Goal: Check status: Check status

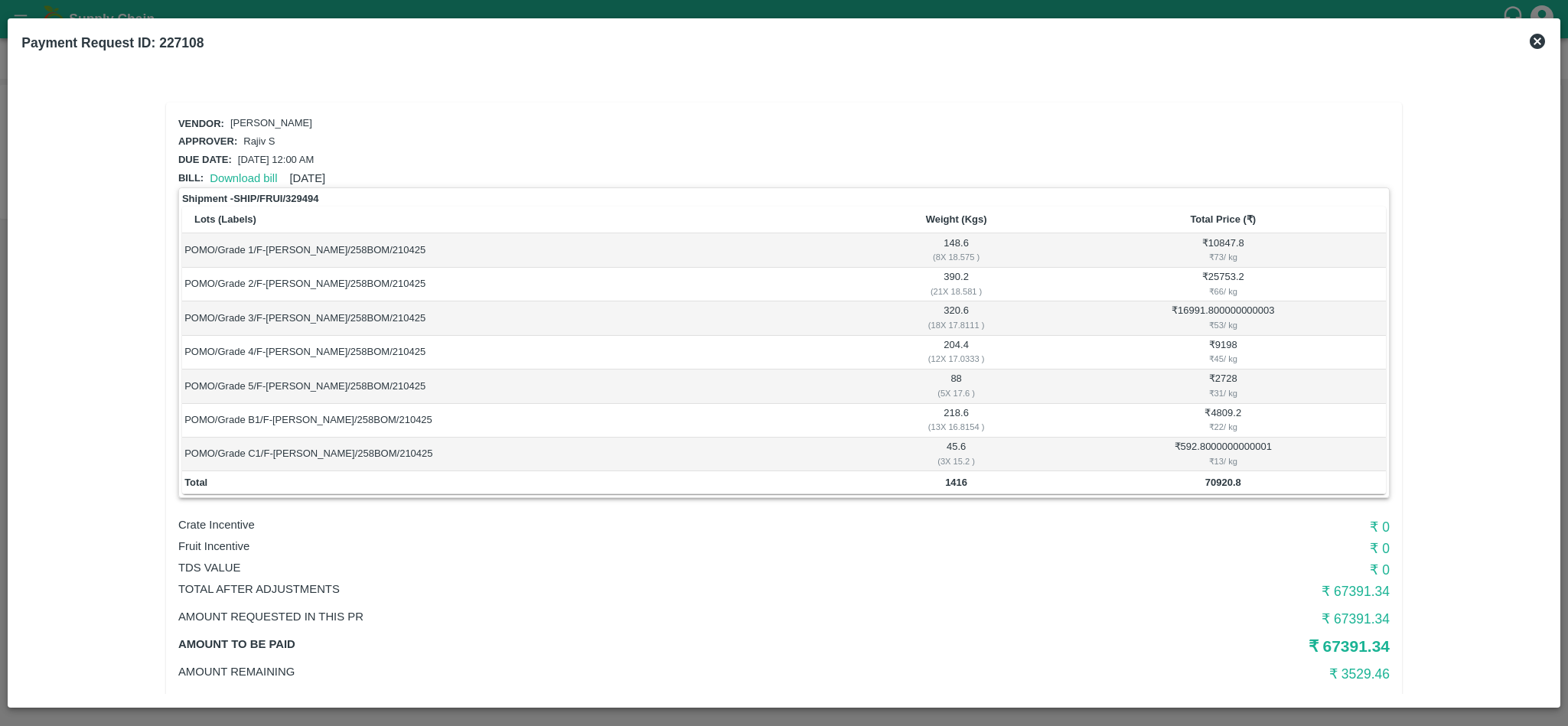
click at [1532, 37] on icon at bounding box center [1537, 41] width 15 height 15
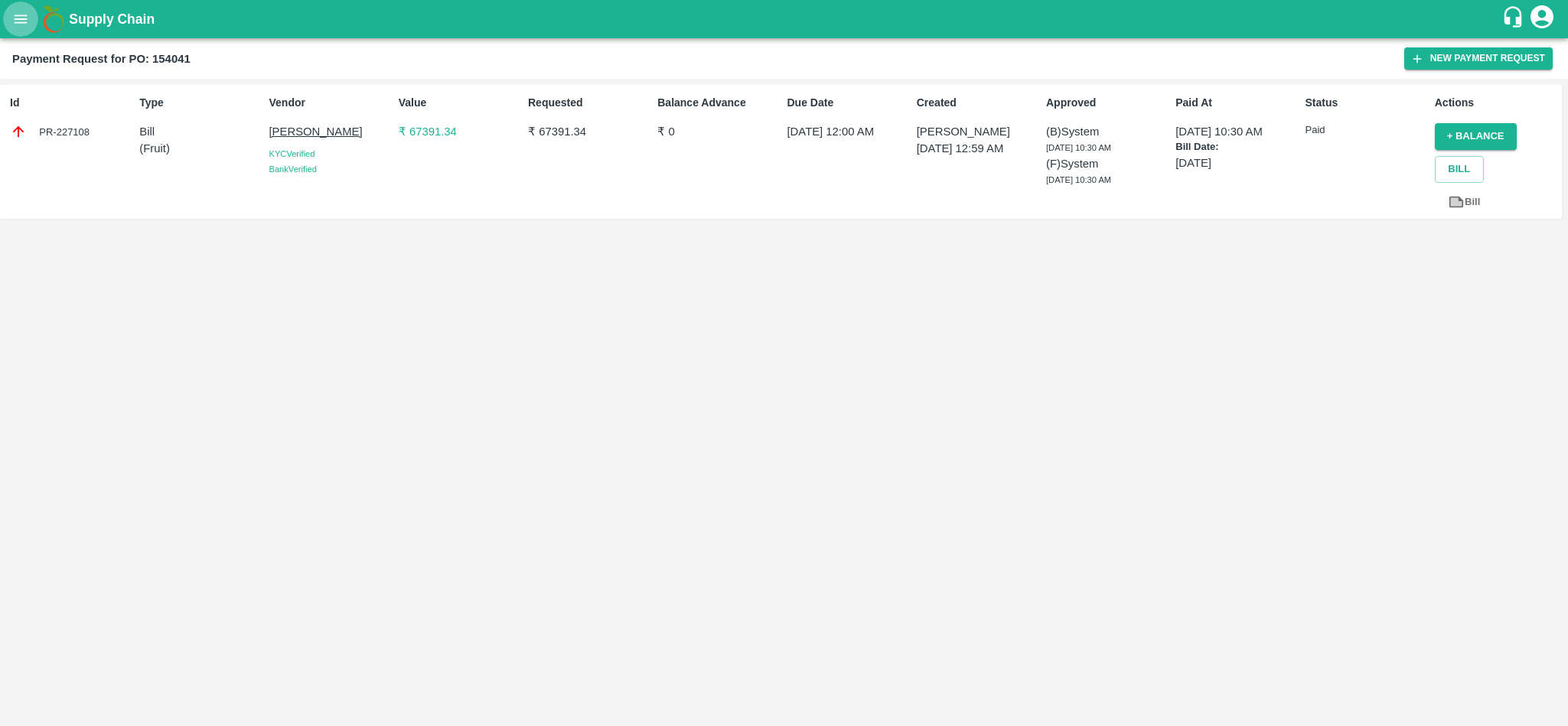
click at [14, 19] on icon "open drawer" at bounding box center [21, 18] width 13 height 9
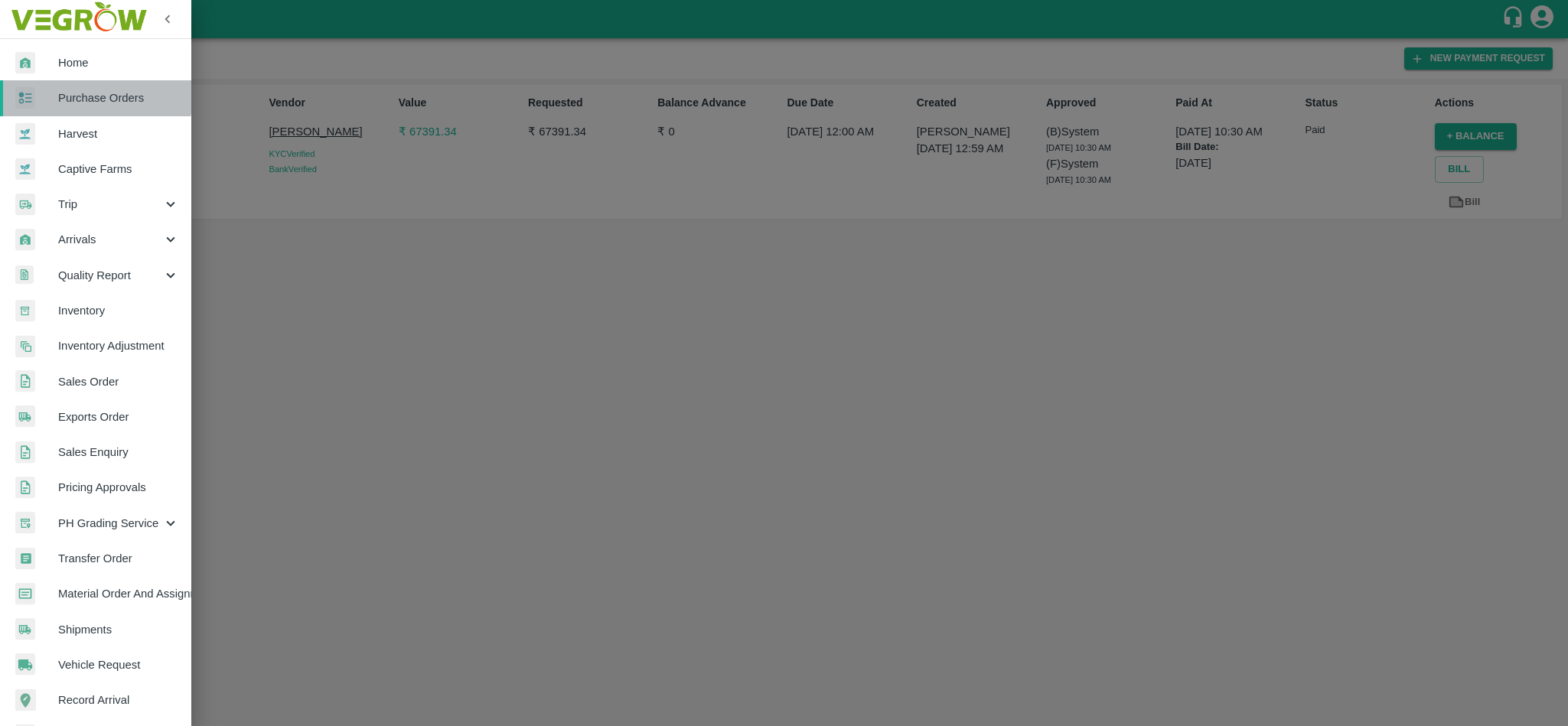
click at [77, 95] on span "Purchase Orders" at bounding box center [118, 97] width 121 height 17
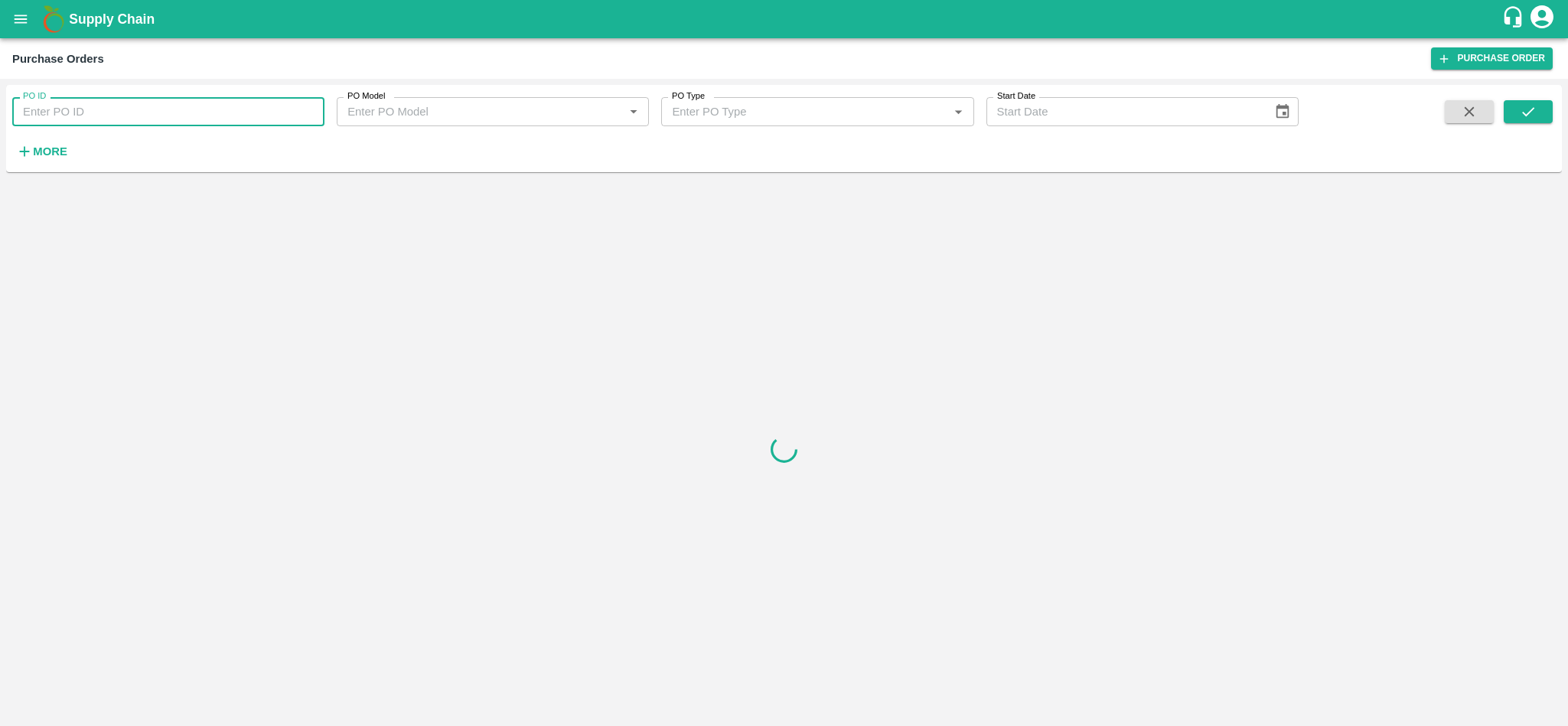
click at [180, 103] on input "PO ID" at bounding box center [168, 112] width 312 height 29
paste input "164415"
type input "164415"
click at [1530, 117] on icon "submit" at bounding box center [1528, 111] width 17 height 17
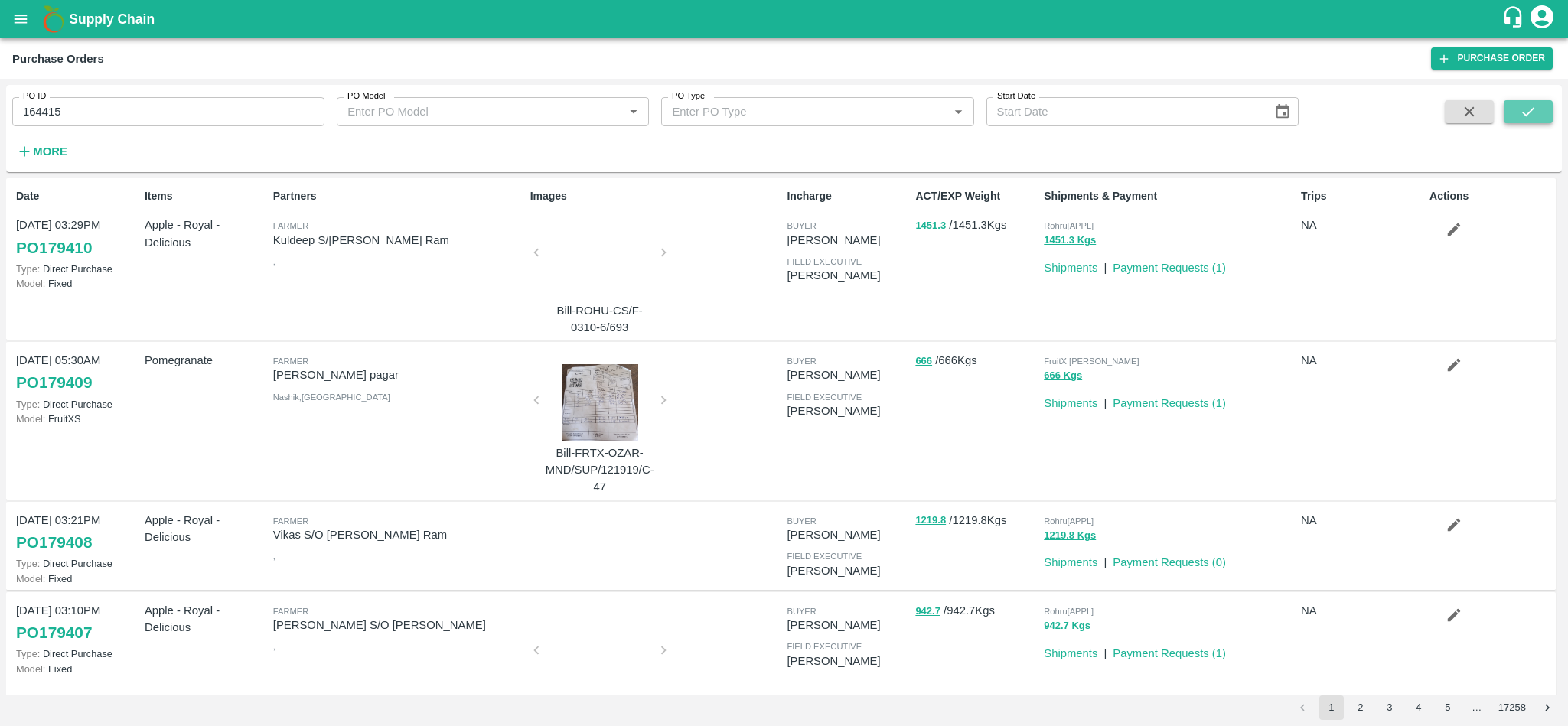
click at [1512, 111] on button "submit" at bounding box center [1528, 112] width 49 height 23
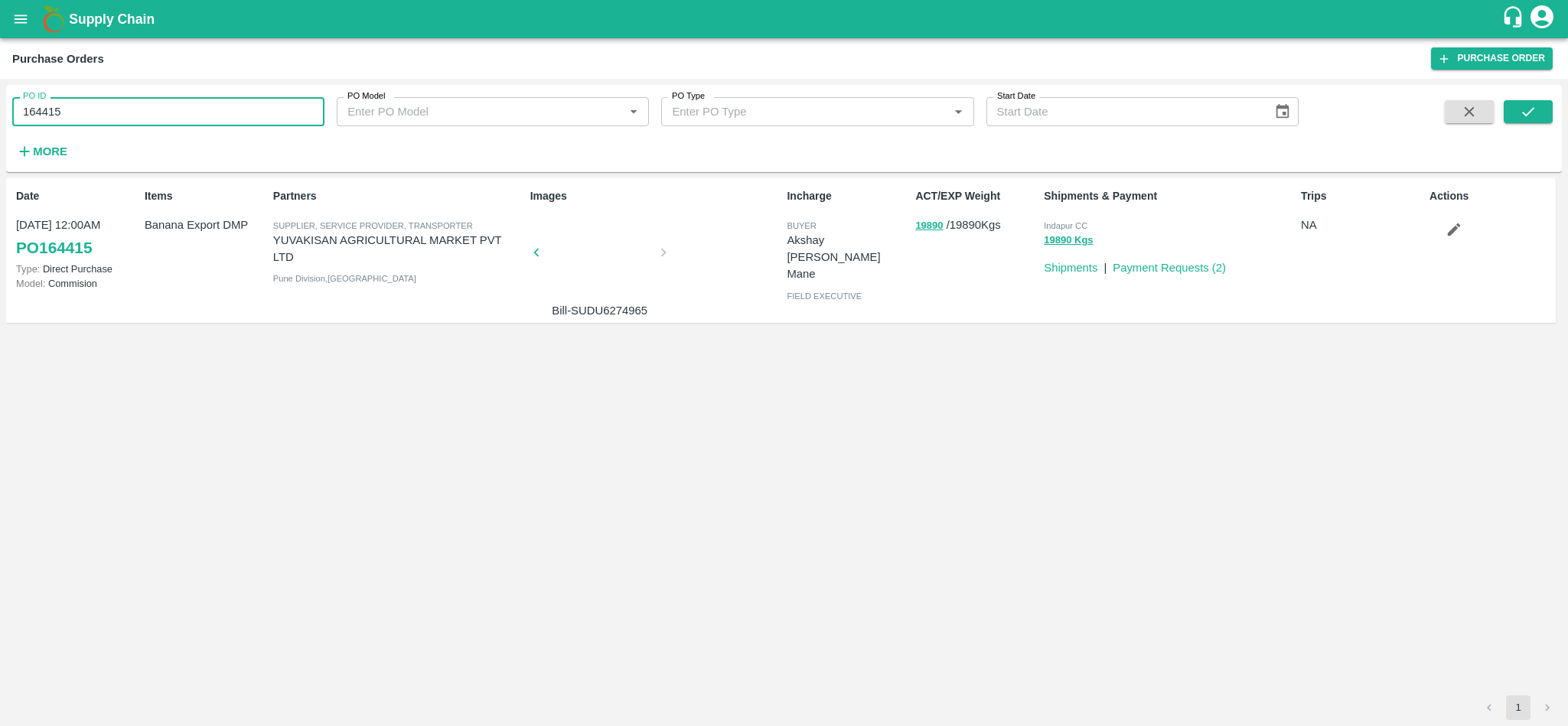
click at [112, 116] on input "164415" at bounding box center [168, 112] width 312 height 29
paste input "text"
click at [1520, 102] on button "submit" at bounding box center [1528, 112] width 49 height 23
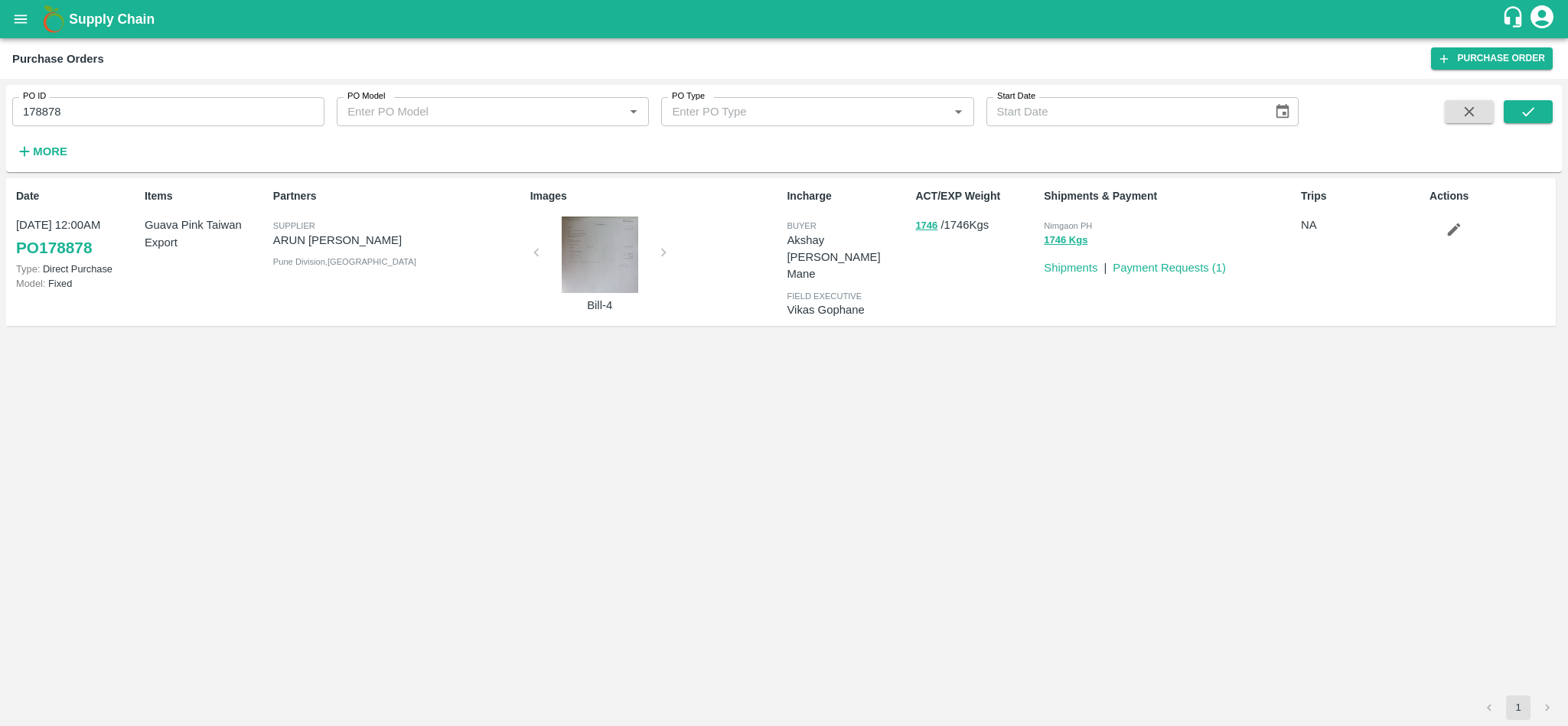
click at [147, 122] on input "178878" at bounding box center [168, 112] width 312 height 29
paste input "text"
type input "164415"
click at [1527, 115] on icon "submit" at bounding box center [1528, 112] width 12 height 10
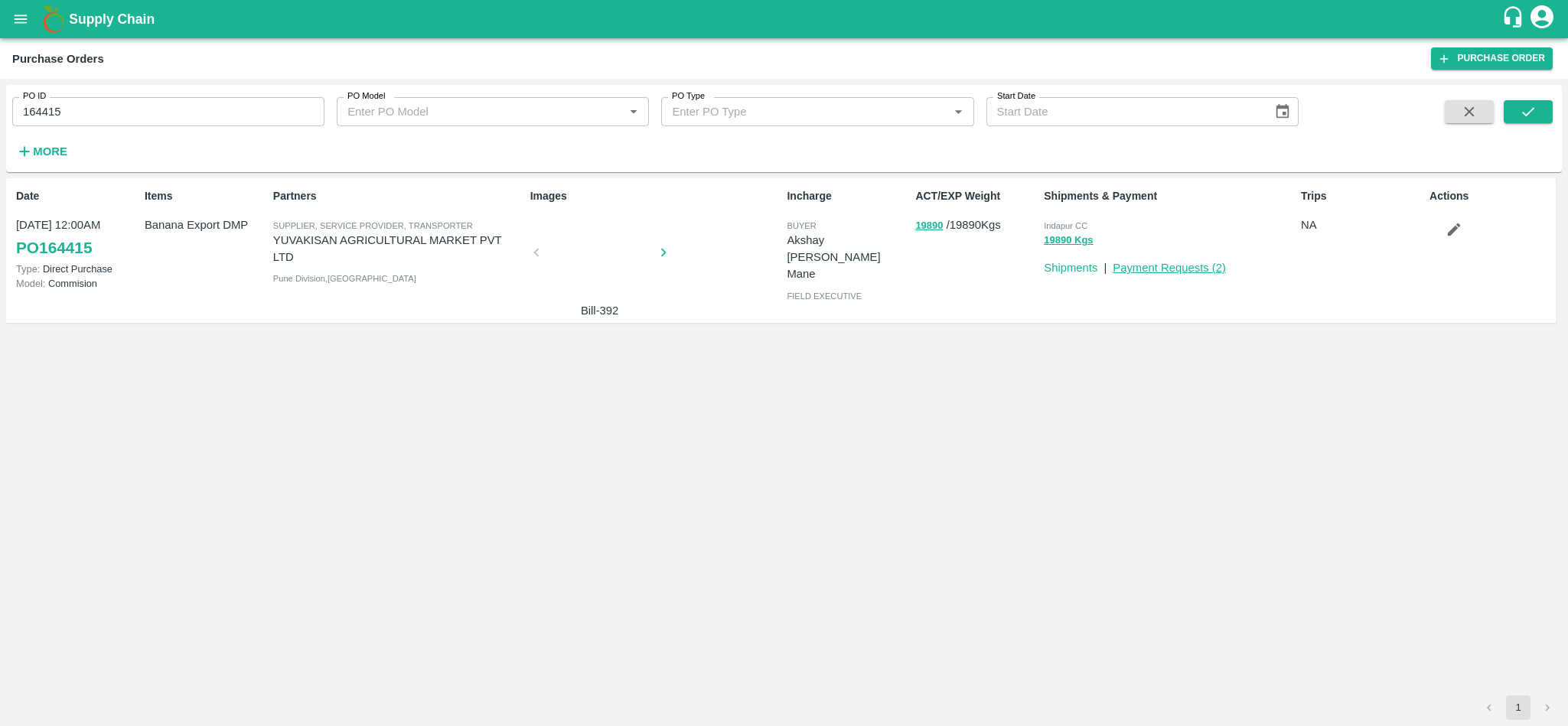
click at [1171, 268] on link "Payment Requests ( 2 )" at bounding box center [1169, 268] width 113 height 12
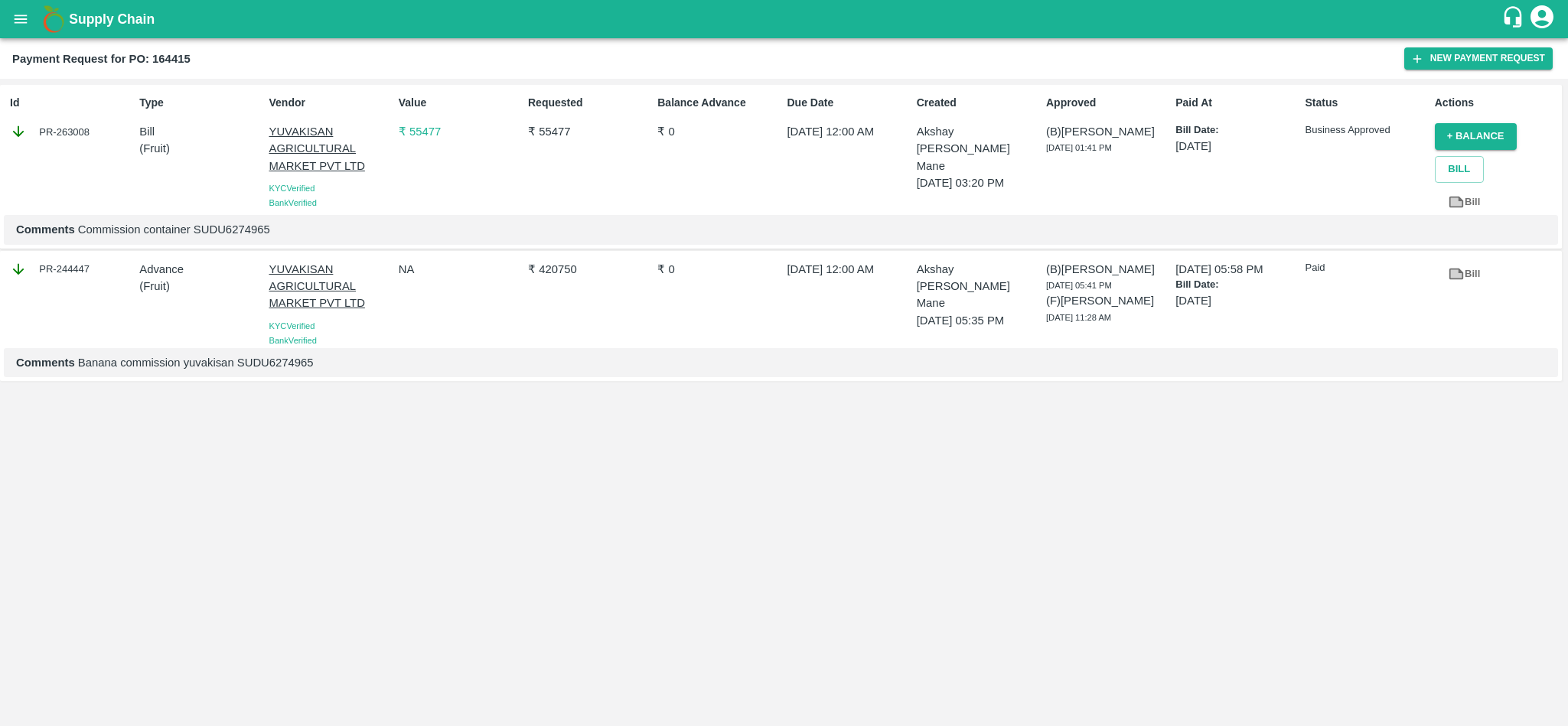
click at [422, 135] on p "₹ 55477" at bounding box center [461, 131] width 124 height 17
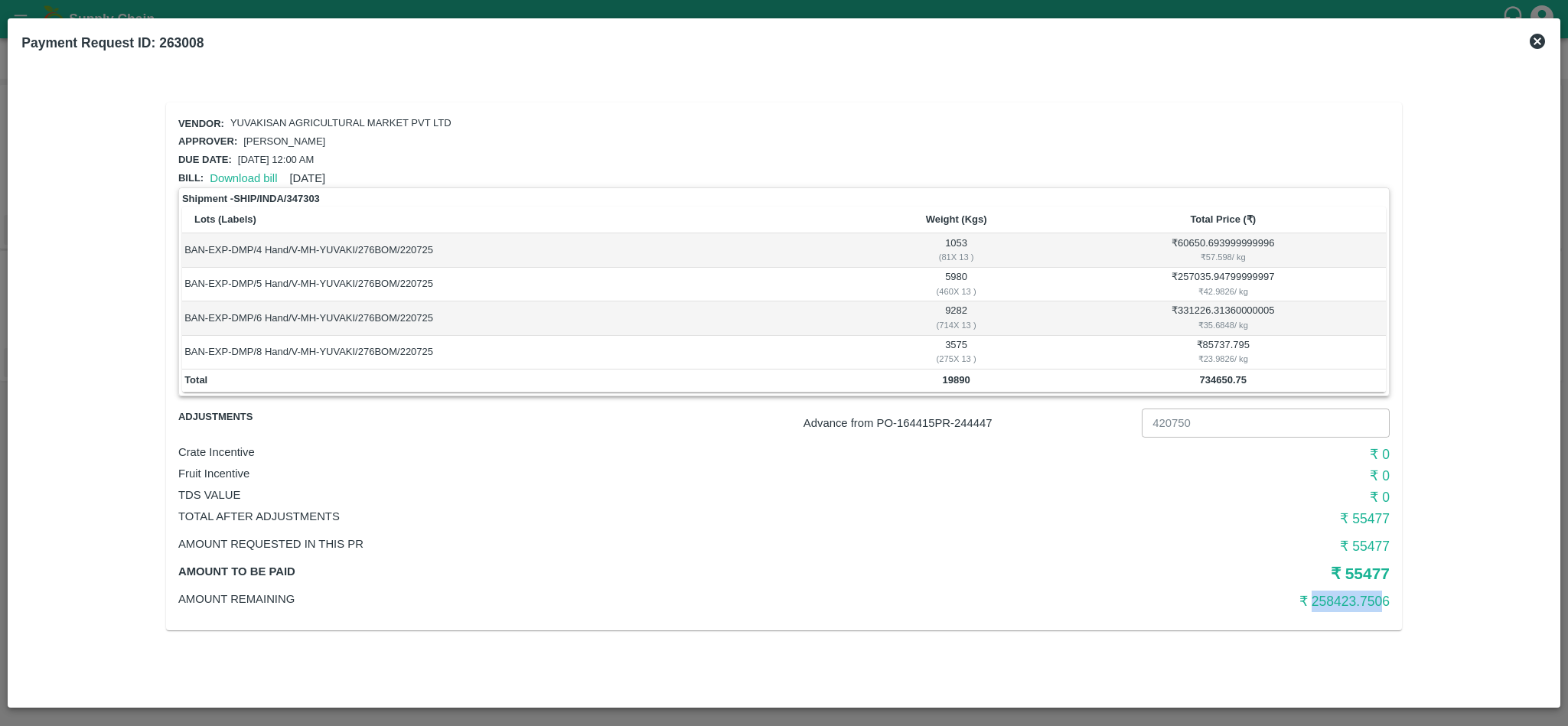
drag, startPoint x: 1310, startPoint y: 602, endPoint x: 1379, endPoint y: 602, distance: 69.0
click at [1379, 602] on h6 "₹ 258423.7506" at bounding box center [1188, 601] width 404 height 21
click at [1534, 40] on icon at bounding box center [1537, 41] width 15 height 15
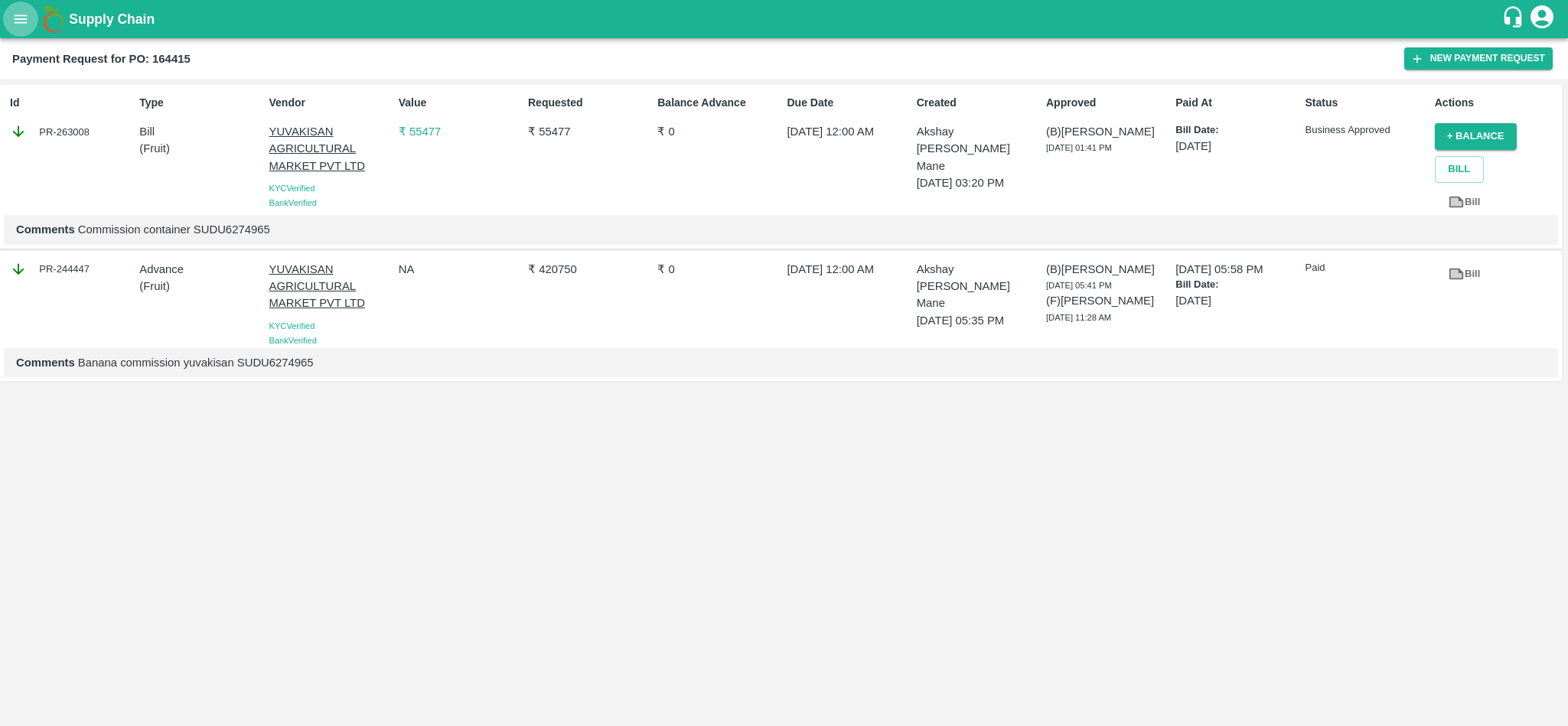
click at [26, 10] on button "open drawer" at bounding box center [21, 19] width 35 height 35
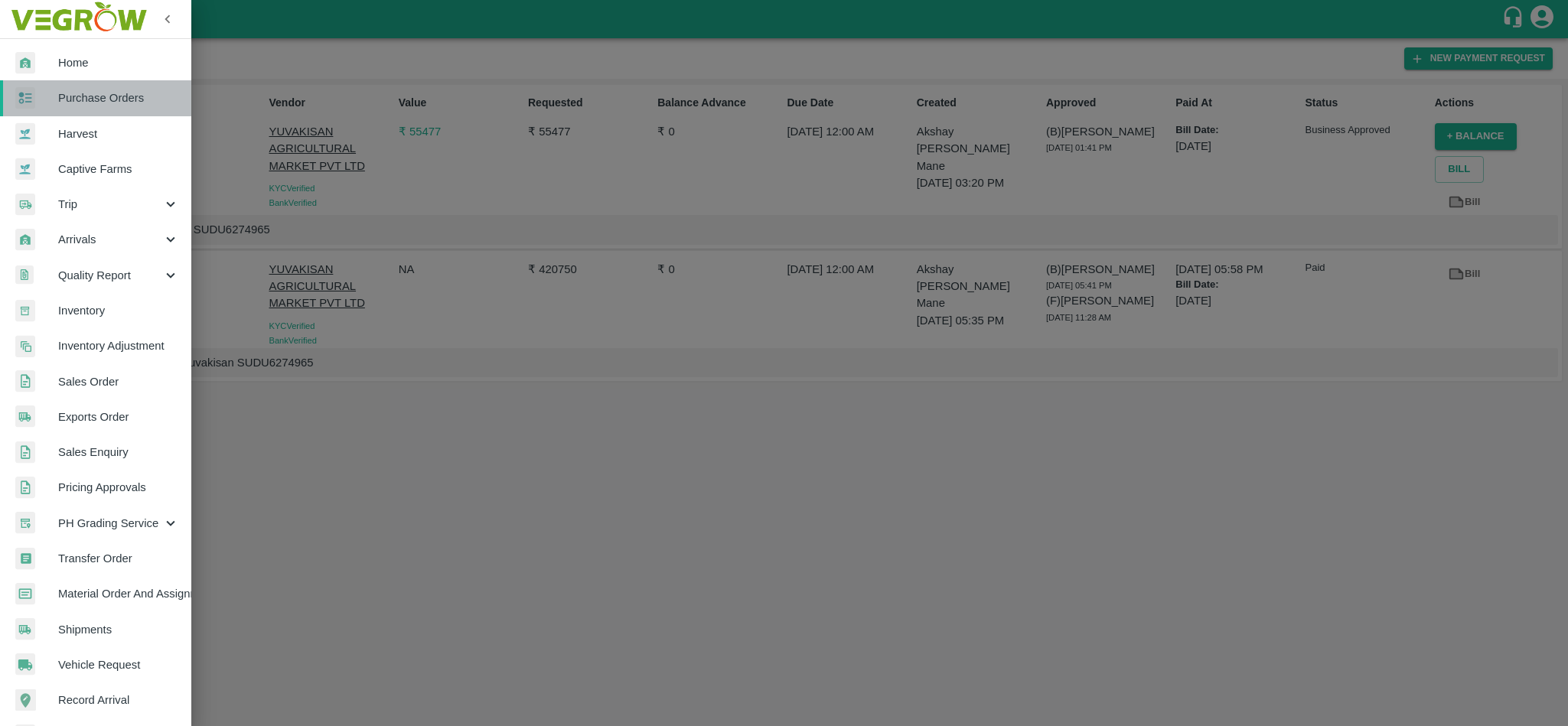
click at [100, 102] on span "Purchase Orders" at bounding box center [118, 97] width 121 height 17
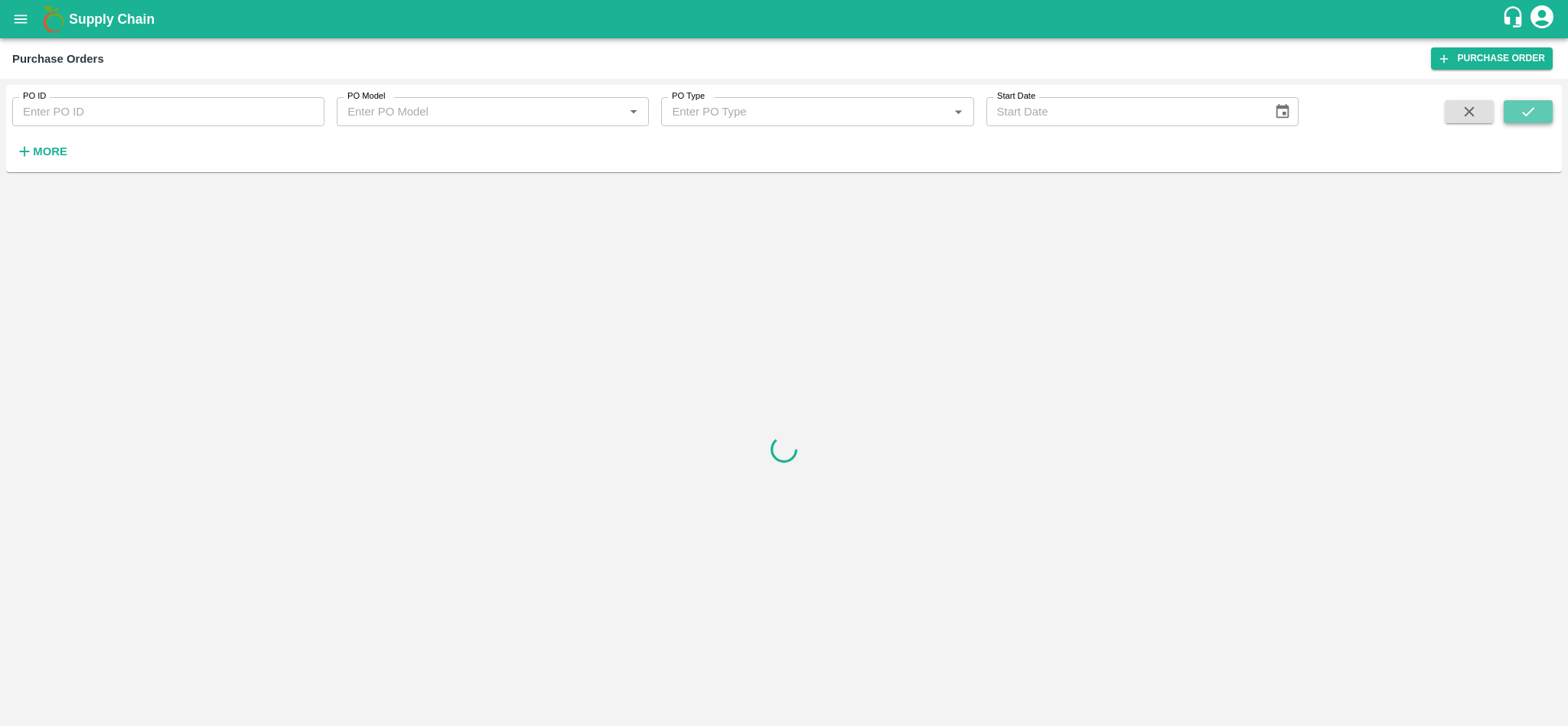
click at [1543, 118] on button "submit" at bounding box center [1528, 112] width 49 height 23
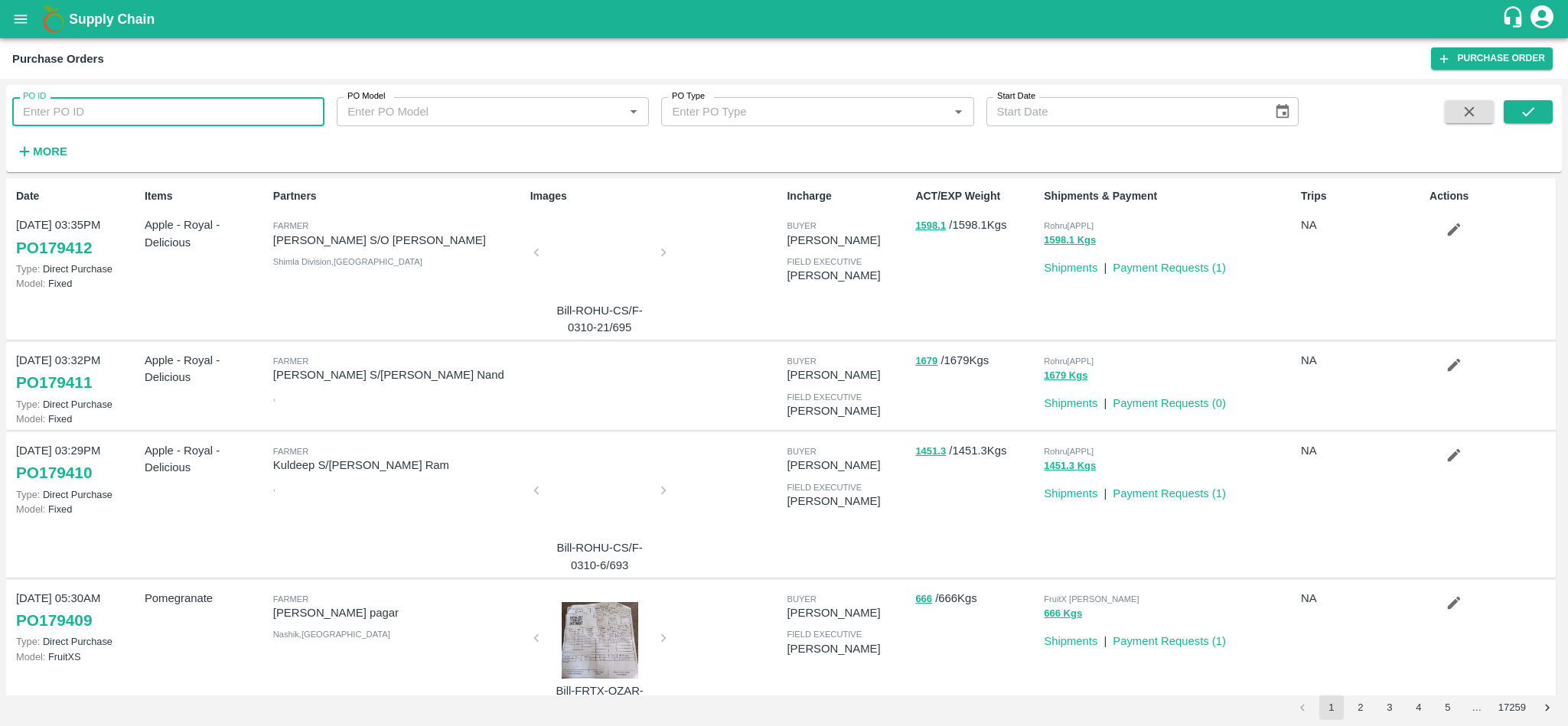
click at [209, 99] on input "PO ID" at bounding box center [168, 112] width 312 height 29
paste input "178878"
type input "178878"
click at [1540, 103] on button "submit" at bounding box center [1528, 112] width 49 height 23
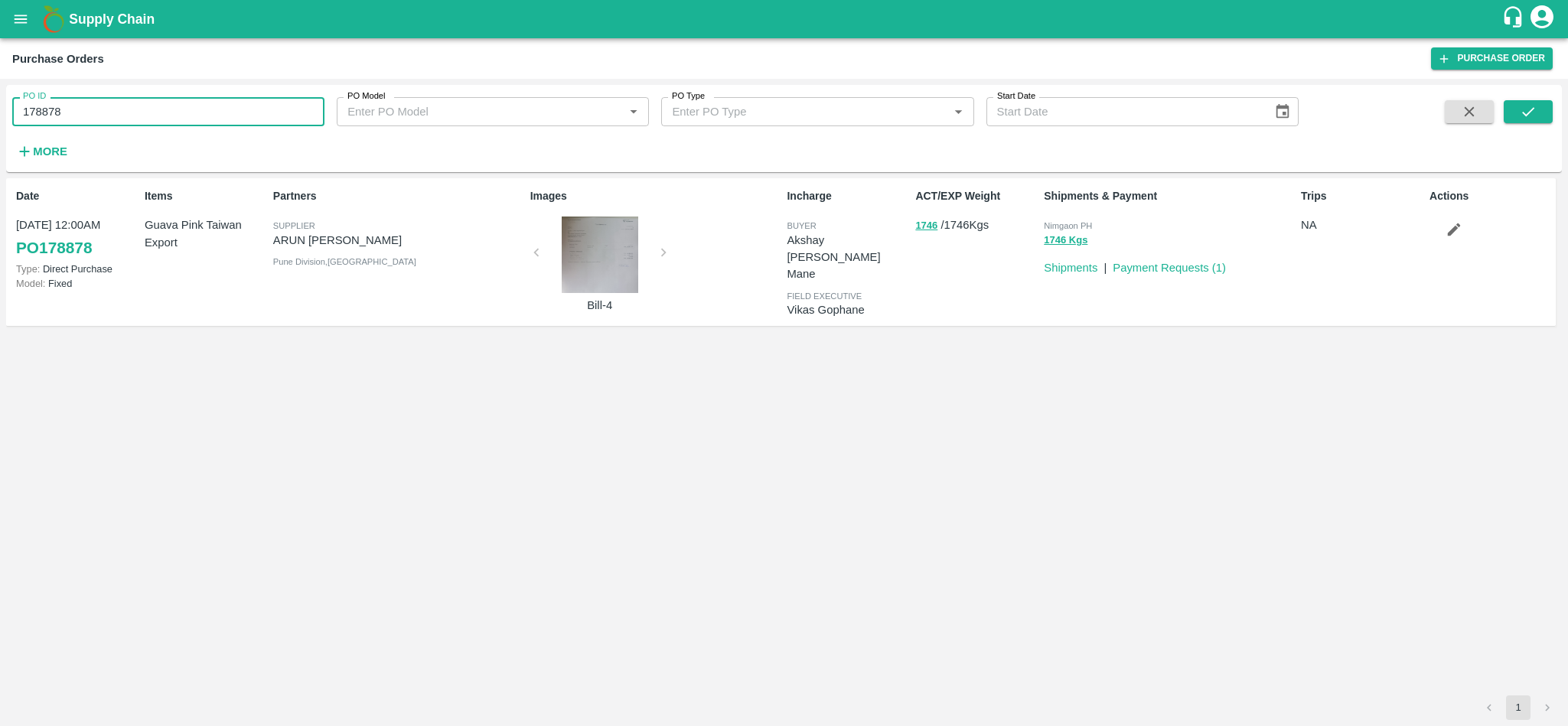
click at [143, 116] on input "178878" at bounding box center [168, 112] width 312 height 29
paste input "text"
click at [1540, 115] on button "submit" at bounding box center [1528, 112] width 49 height 23
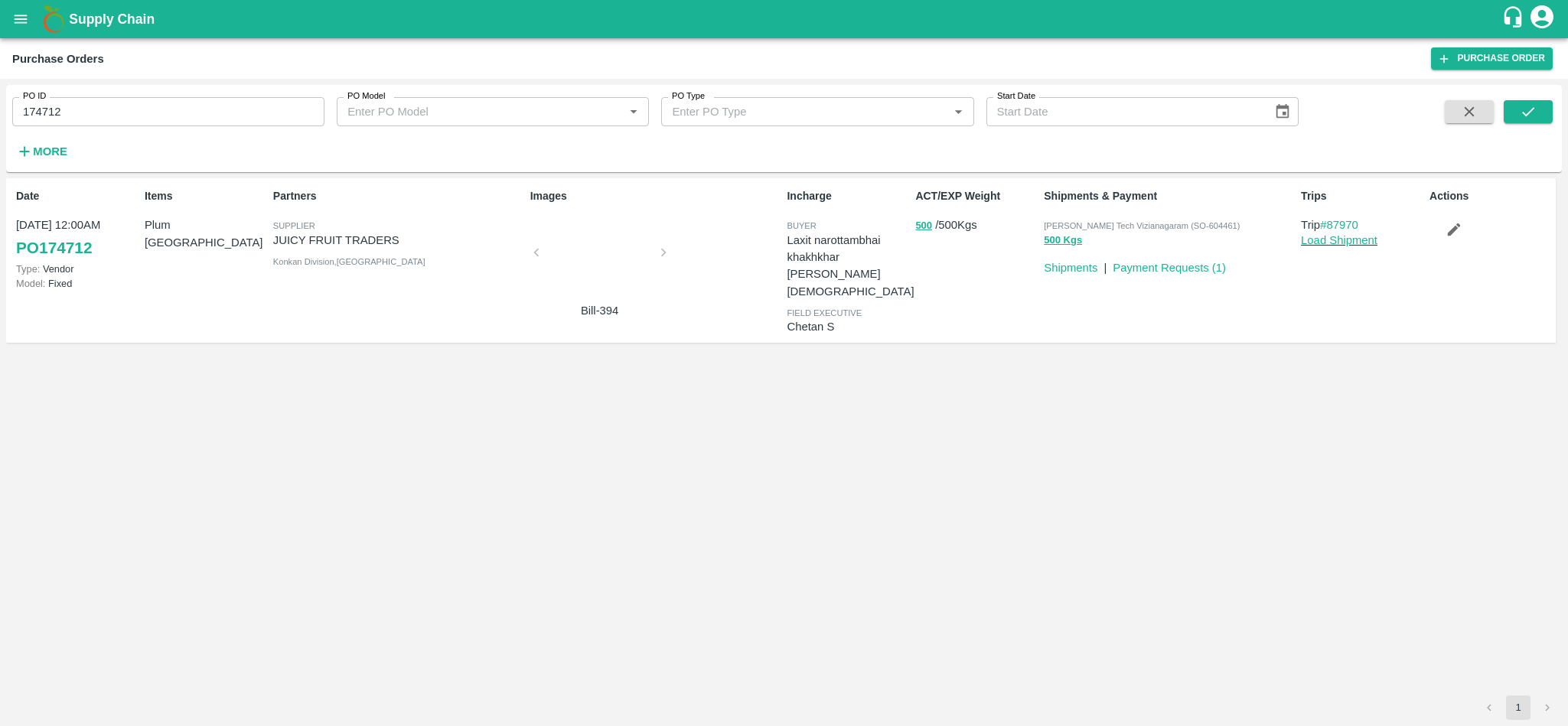
click at [166, 104] on input "174712" at bounding box center [168, 112] width 312 height 29
paste input "text"
type input "178878"
click at [1520, 117] on icon "submit" at bounding box center [1528, 111] width 17 height 17
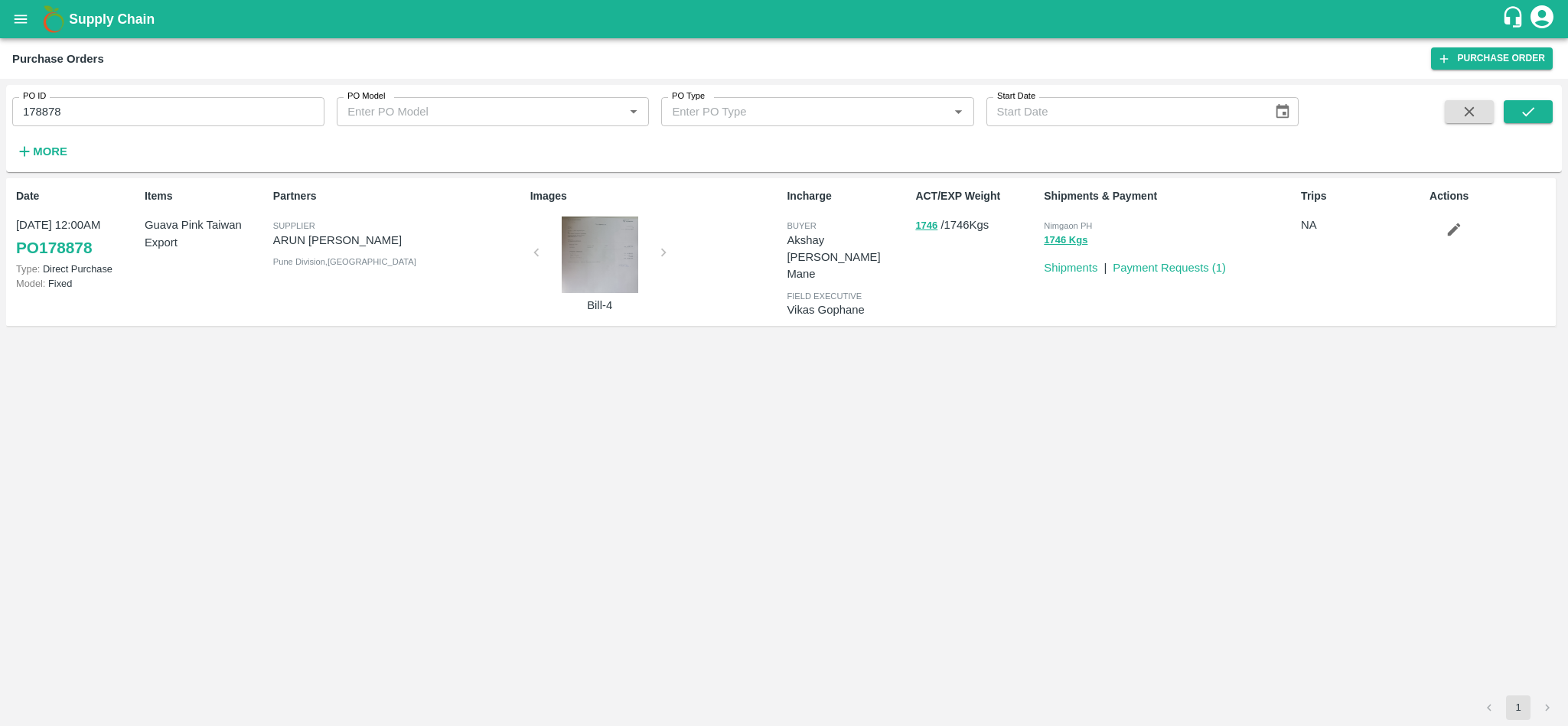
click at [1059, 221] on span "Nimgaon PH" at bounding box center [1068, 226] width 48 height 10
copy p "Nimgaon PH 1746 Kgs"
click at [143, 117] on input "178878" at bounding box center [168, 112] width 312 height 29
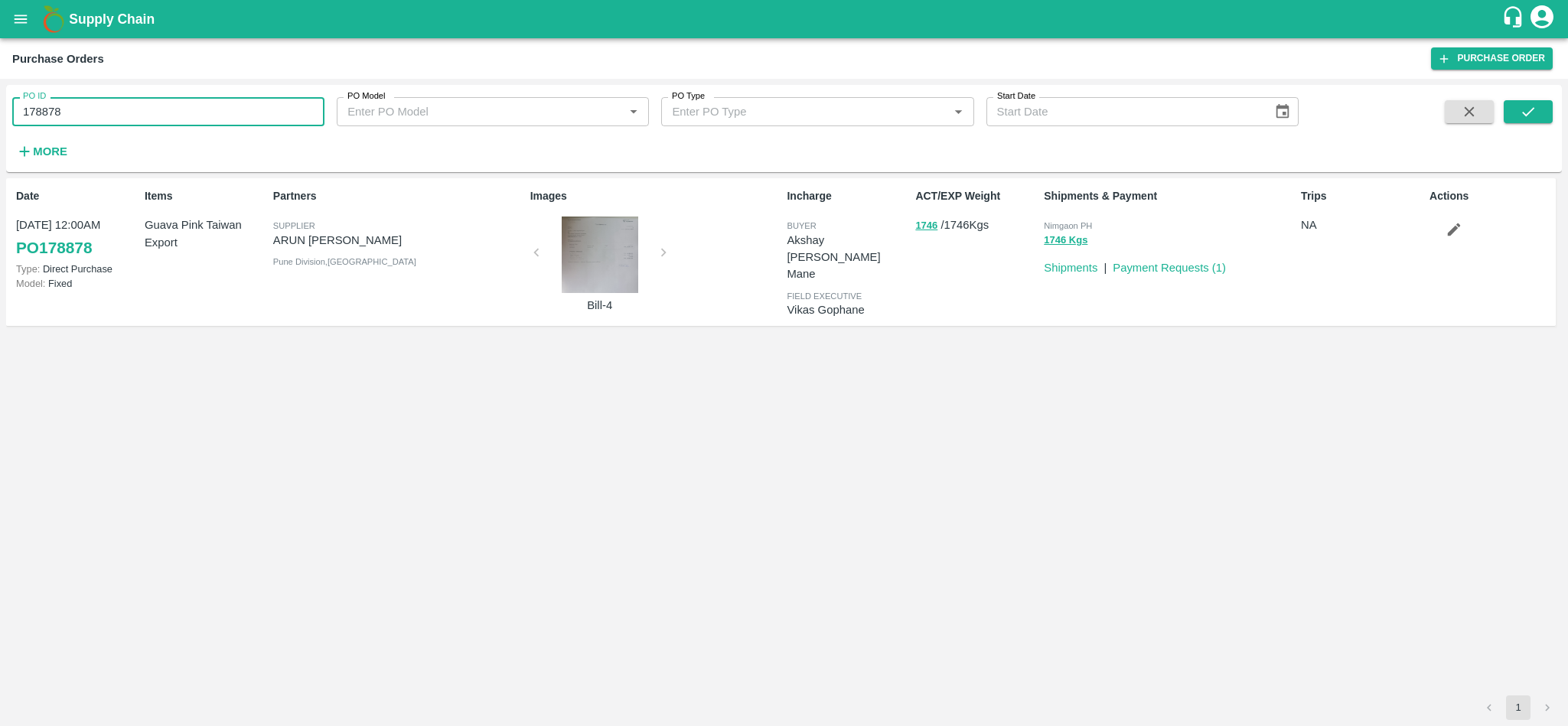
click at [143, 117] on input "178878" at bounding box center [168, 112] width 312 height 29
drag, startPoint x: 146, startPoint y: 223, endPoint x: 205, endPoint y: 246, distance: 63.3
click at [205, 246] on p "Guava Pink Taiwan Export" at bounding box center [206, 234] width 123 height 34
copy p "Guava Pink Taiwan Export"
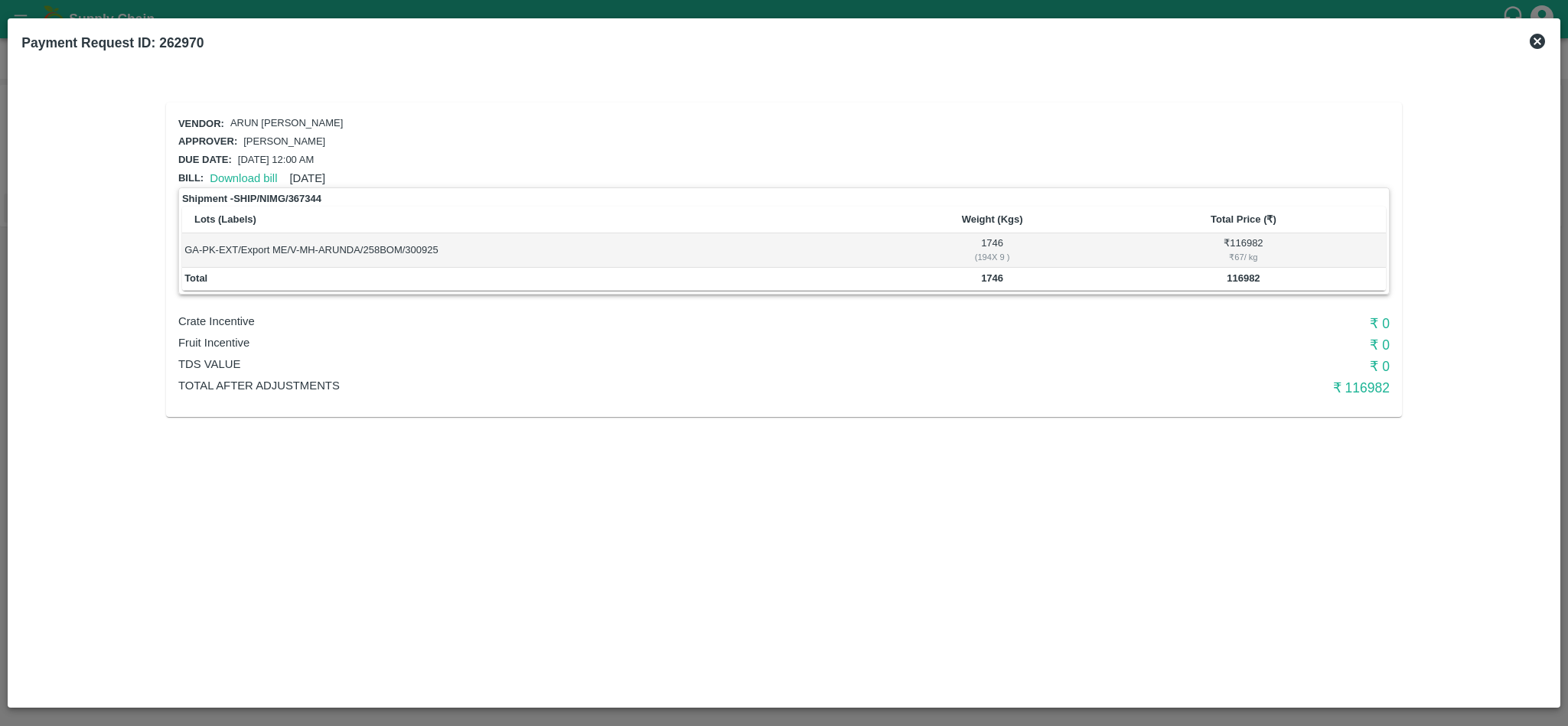
click at [993, 241] on td "1746 ( 194 X 9 )" at bounding box center [991, 250] width 217 height 34
copy td "1746"
